Goal: Information Seeking & Learning: Learn about a topic

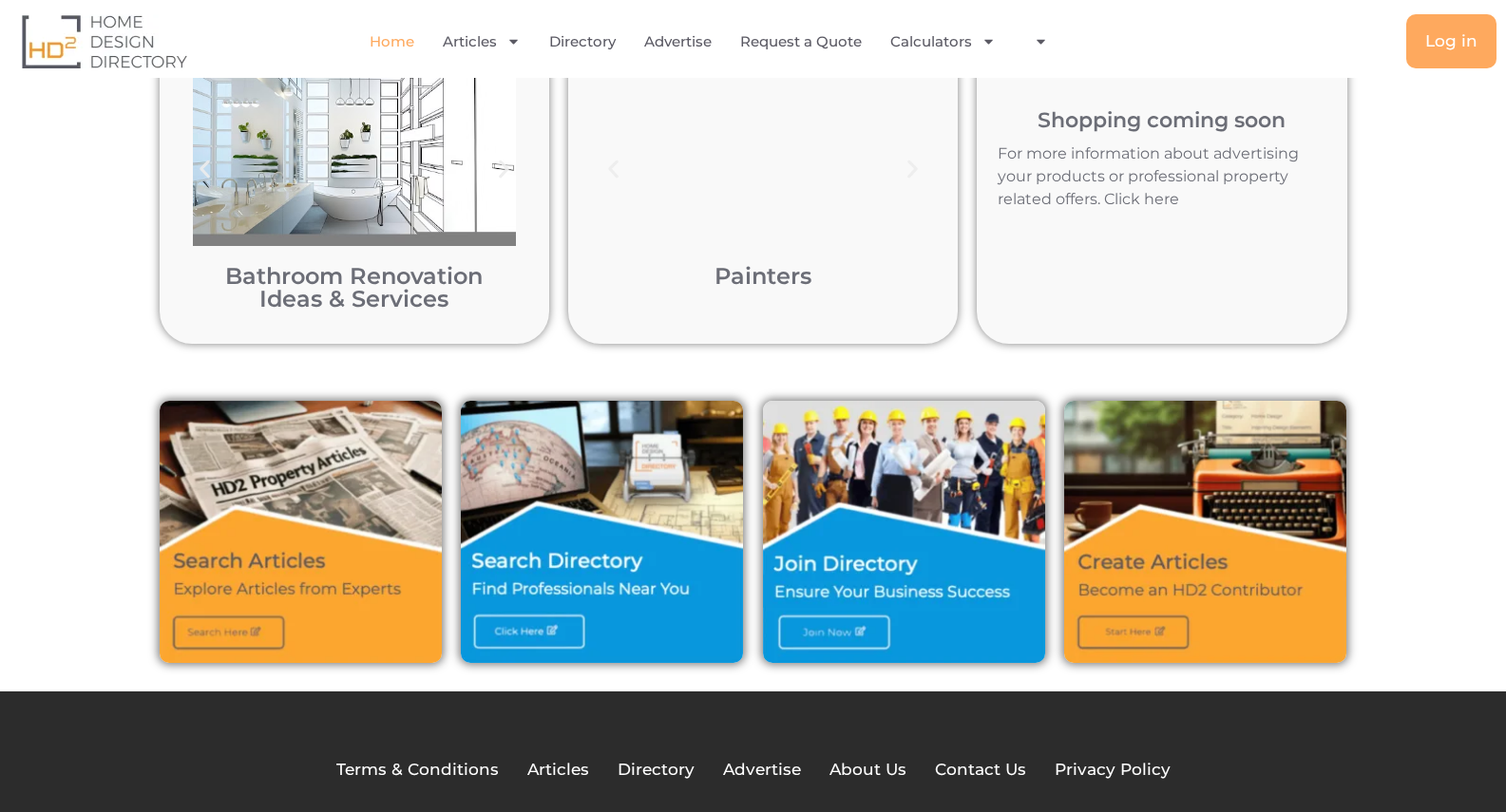
scroll to position [190, 0]
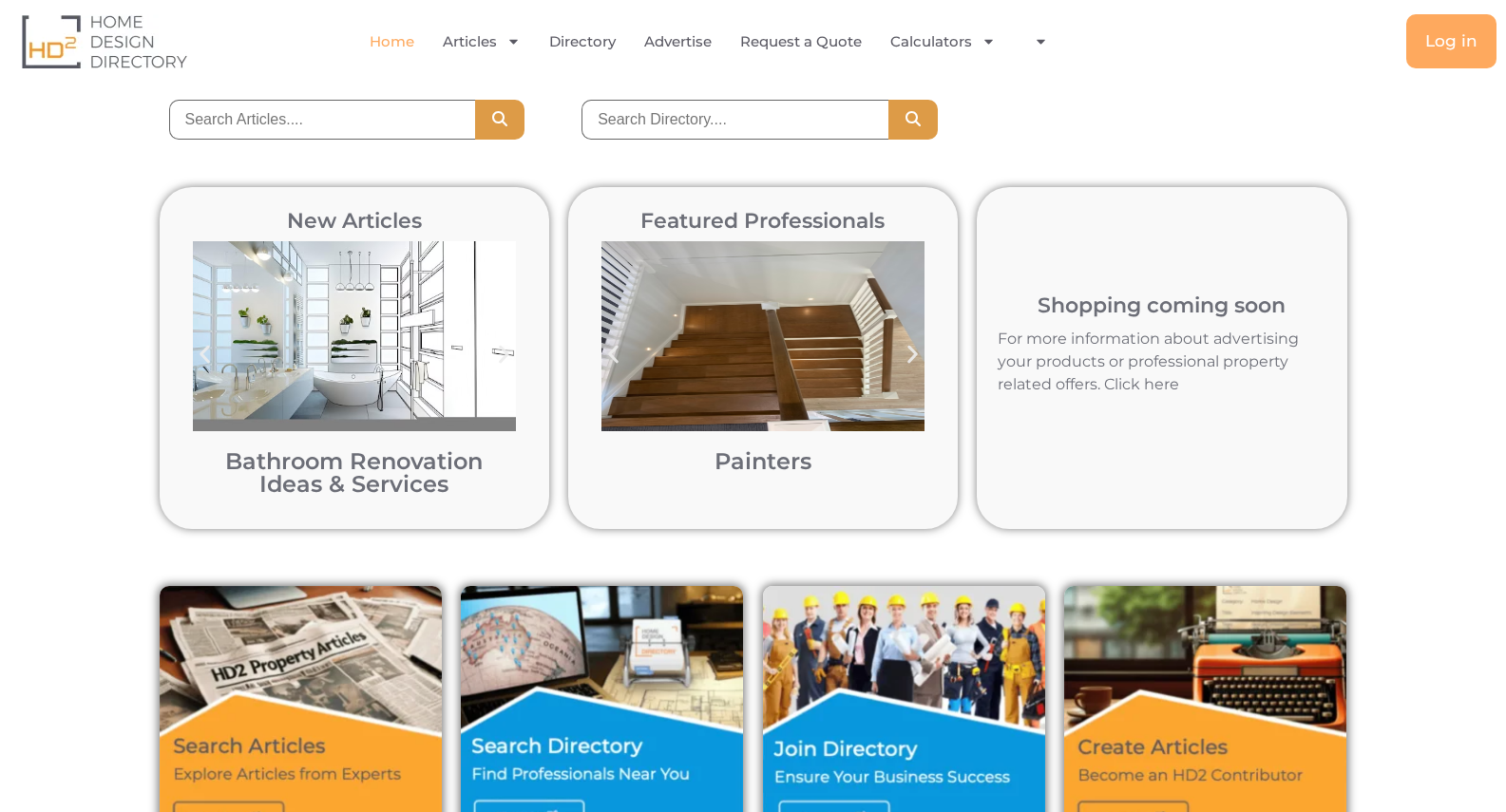
click at [500, 353] on icon "Next slide" at bounding box center [504, 355] width 24 height 24
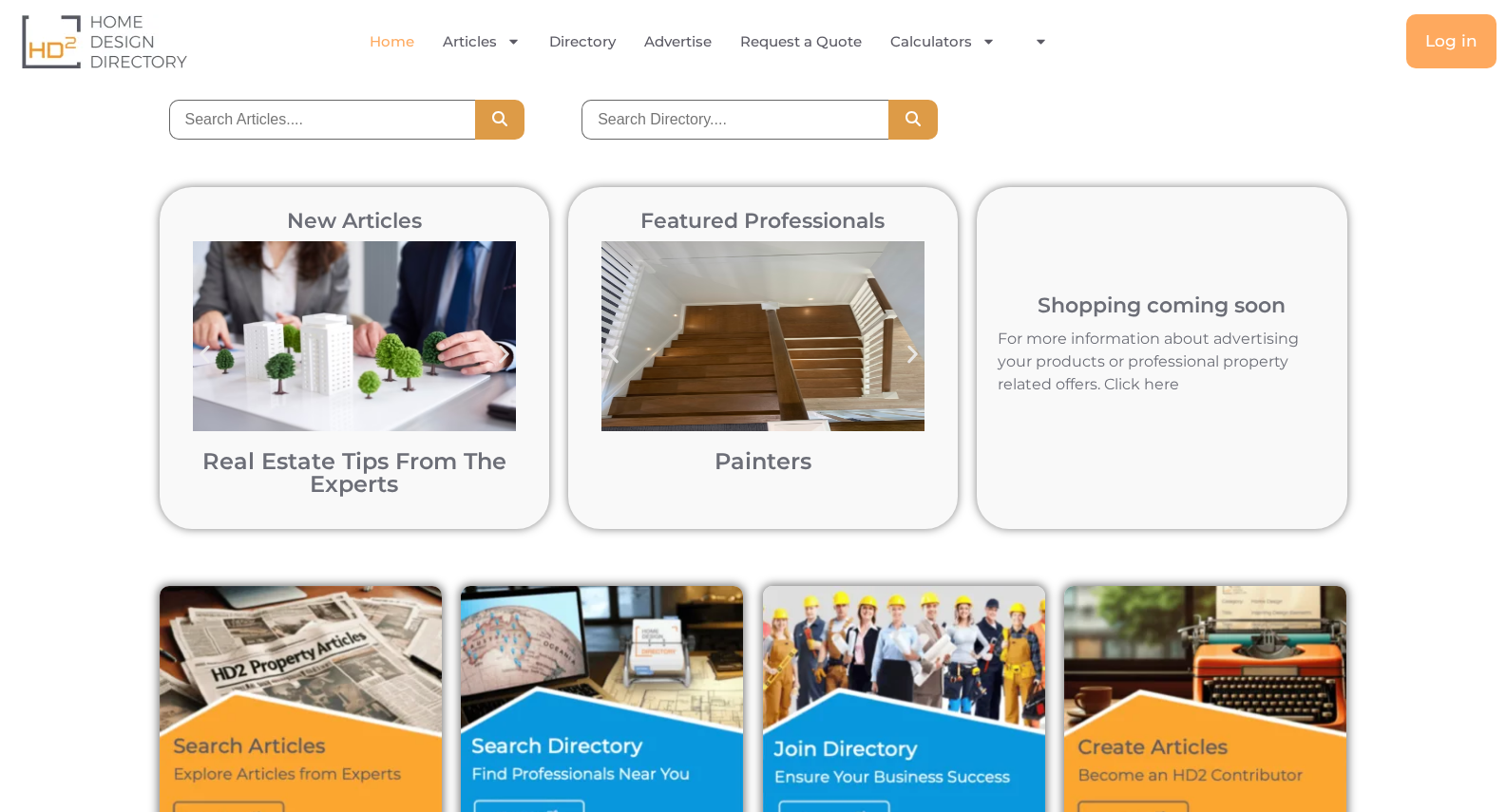
click at [502, 353] on icon "Next slide" at bounding box center [504, 355] width 24 height 24
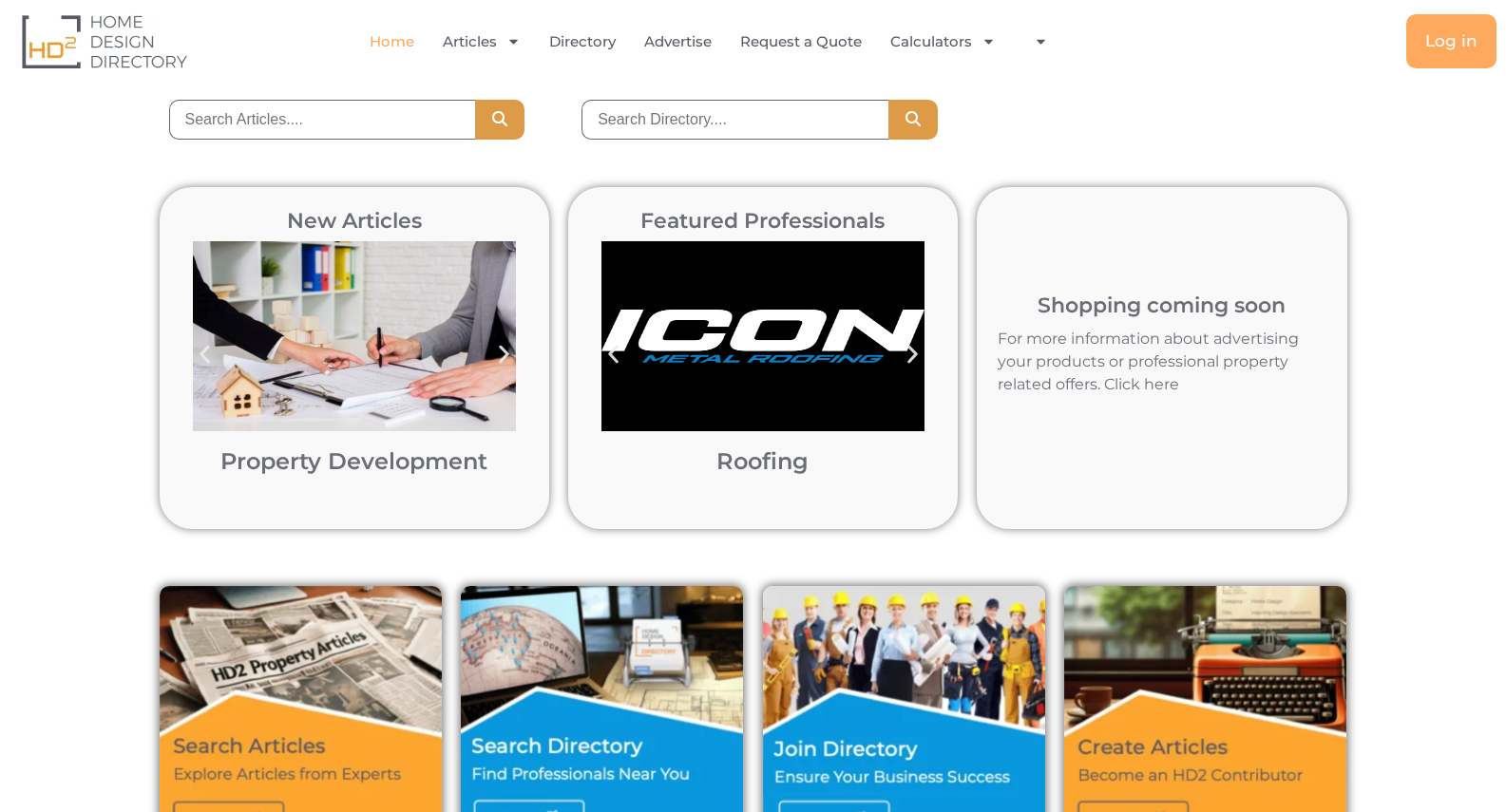
click at [502, 353] on icon "Next slide" at bounding box center [504, 355] width 24 height 24
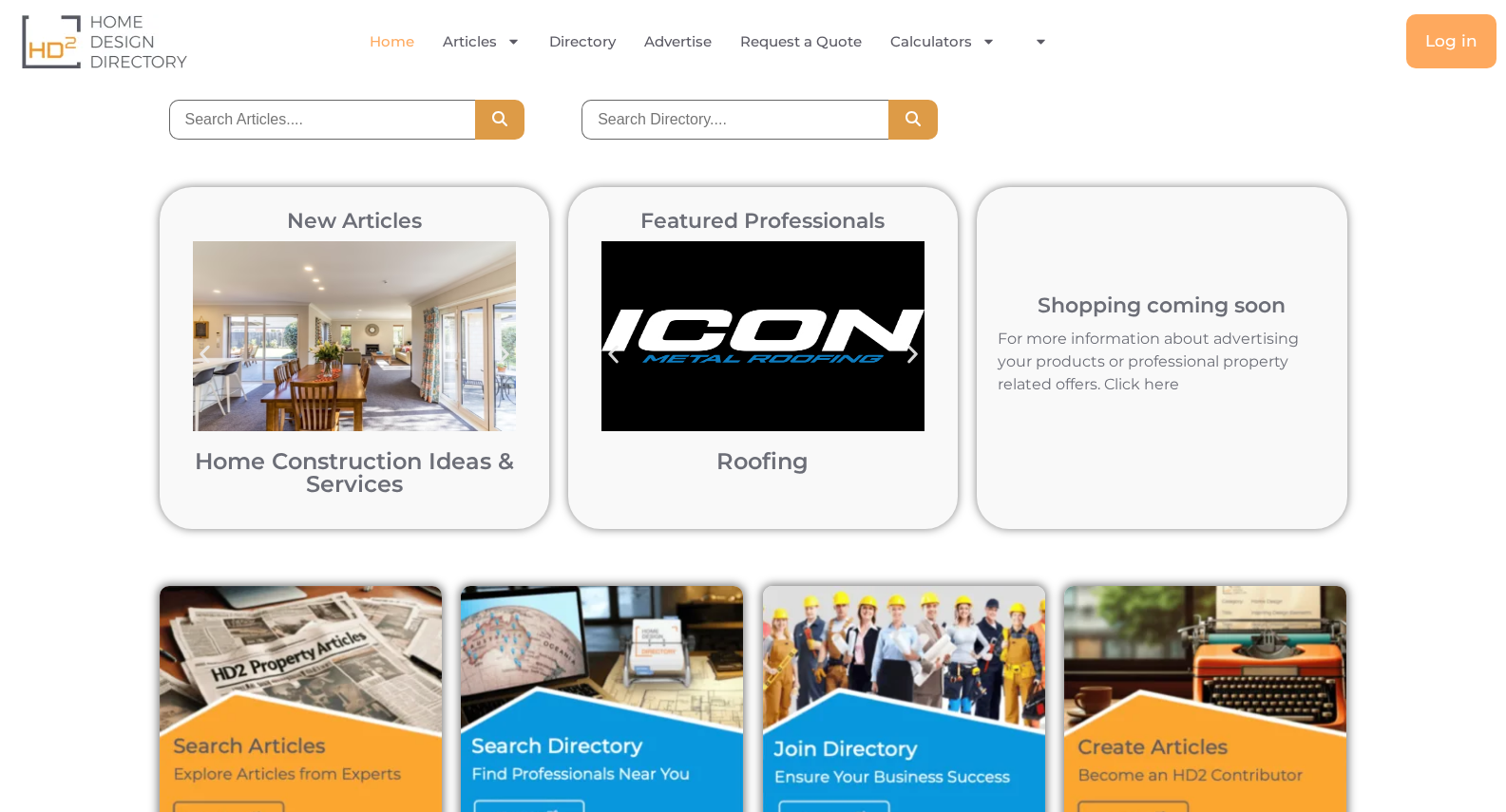
click at [338, 343] on img "8 / 12" at bounding box center [355, 336] width 323 height 190
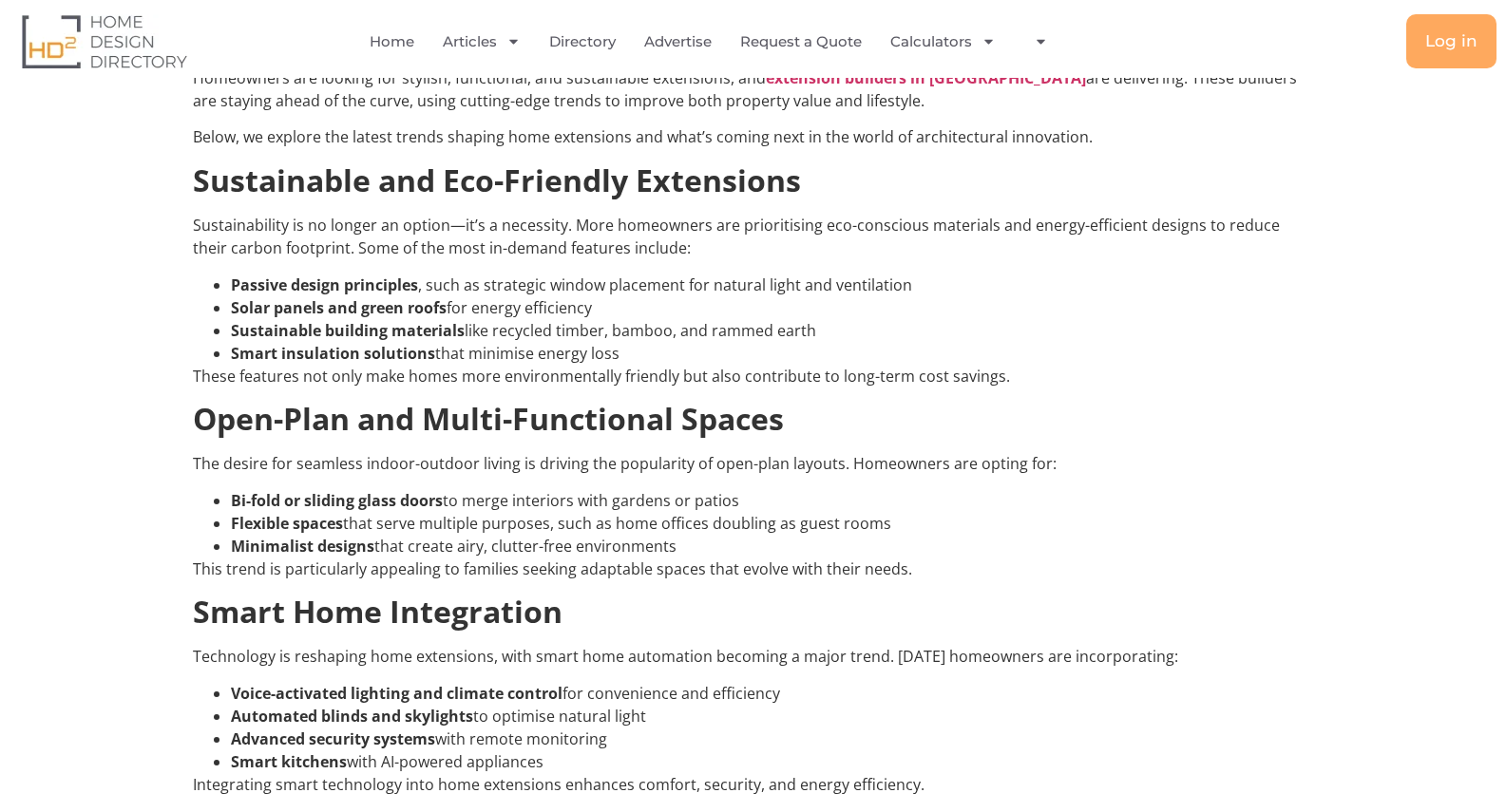
scroll to position [570, 0]
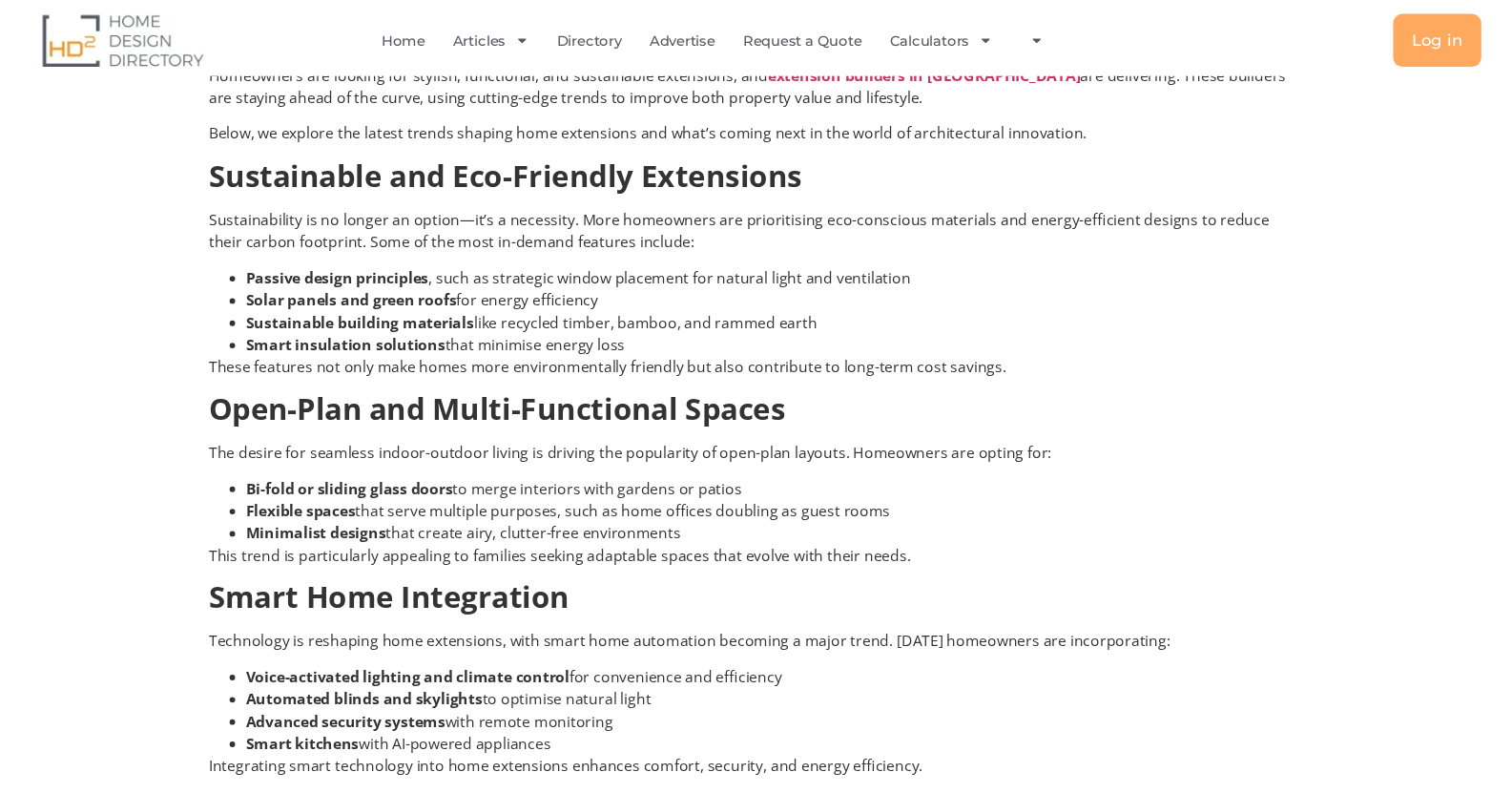
scroll to position [954, 0]
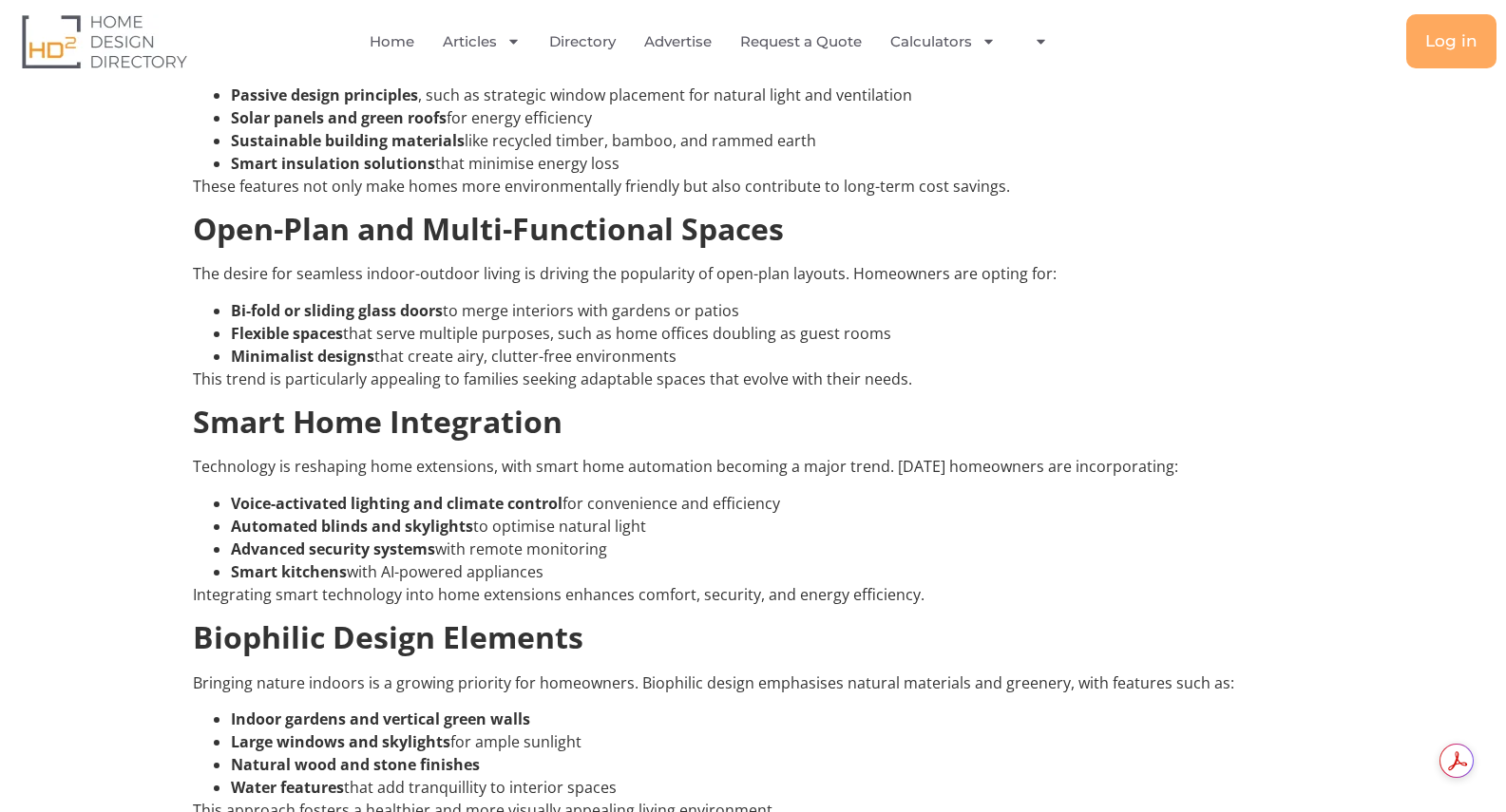
click at [1118, 355] on li "Minimalist designs that create airy, clutter-free environments" at bounding box center [772, 356] width 1083 height 23
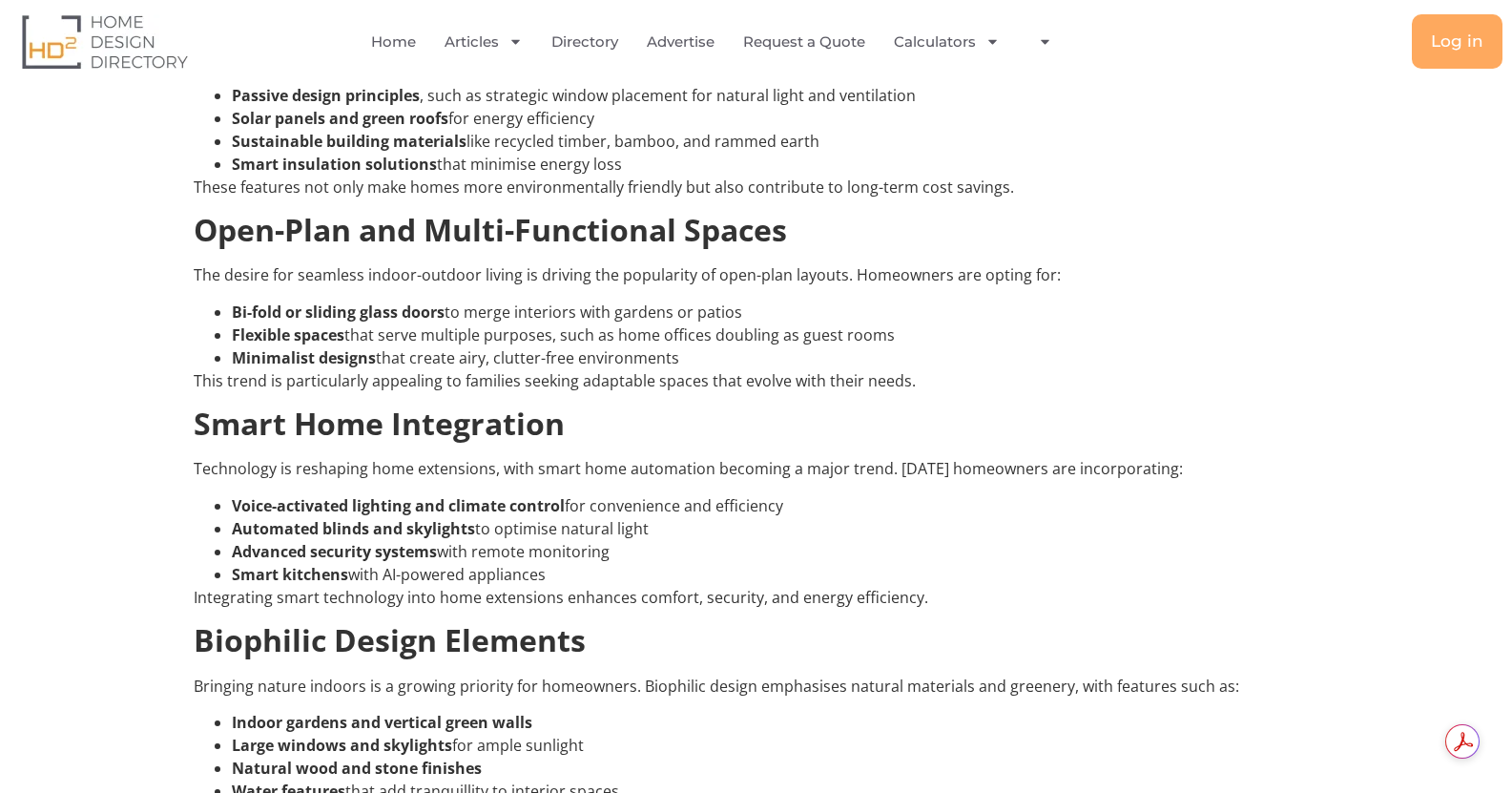
click at [1303, 225] on h2 "Open-Plan and Multi-Functional Spaces" at bounding box center [756, 229] width 1125 height 36
click at [1216, 223] on h2 "Open-Plan and Multi-Functional Spaces" at bounding box center [756, 229] width 1125 height 36
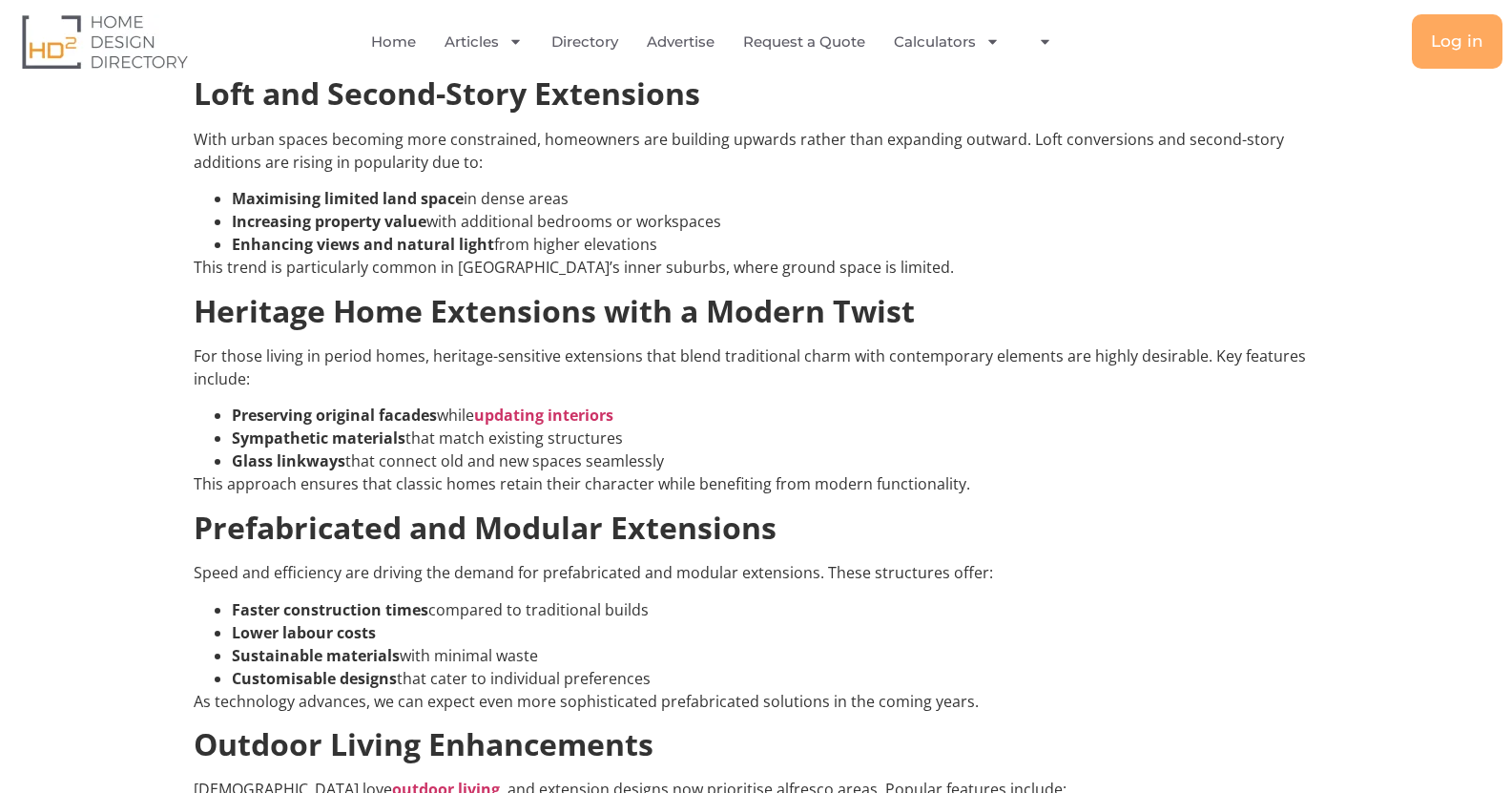
scroll to position [1908, 0]
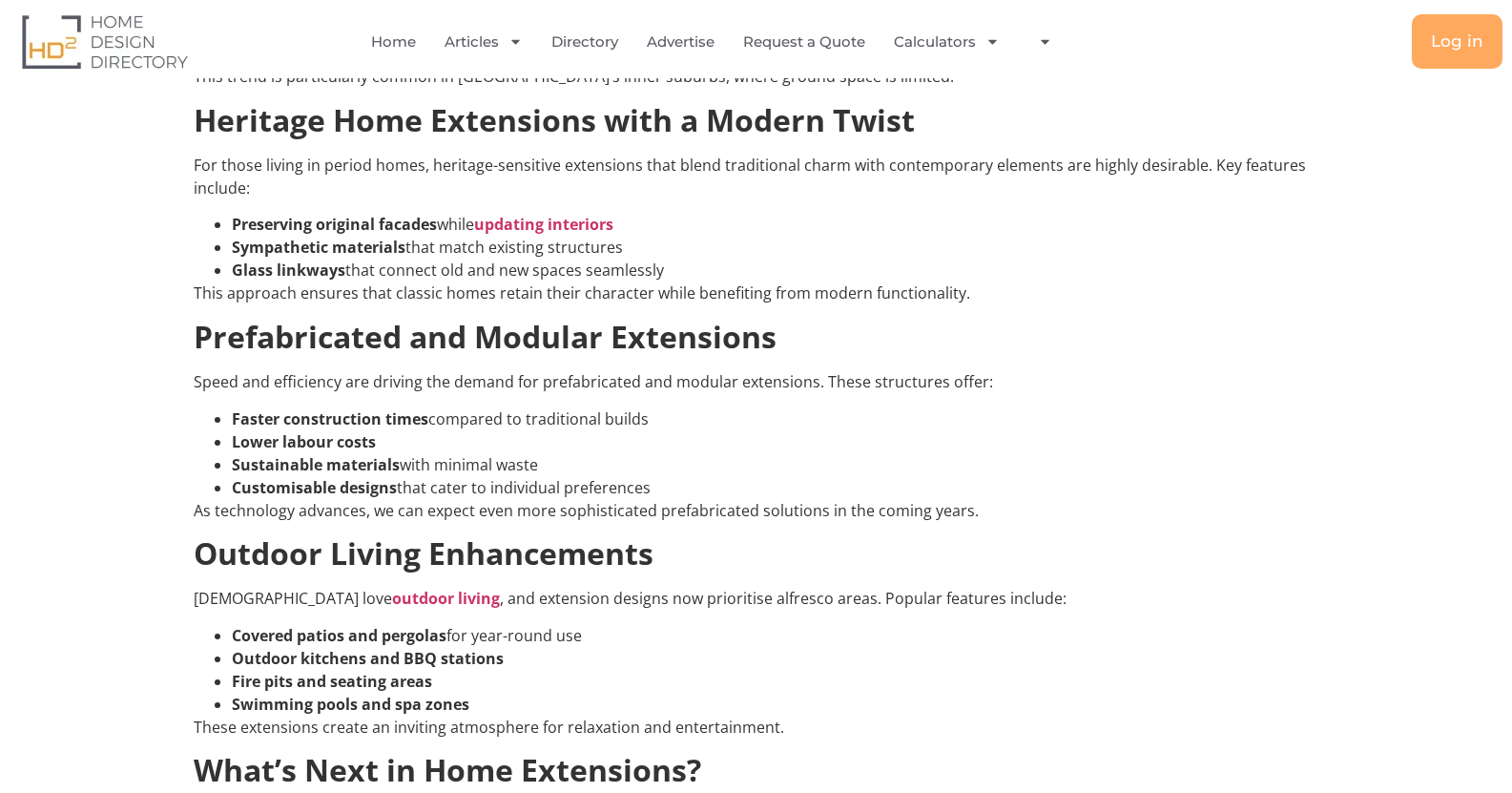
click at [1205, 337] on h2 "Prefabricated and Modular Extensions" at bounding box center [756, 336] width 1125 height 36
